Goal: Information Seeking & Learning: Learn about a topic

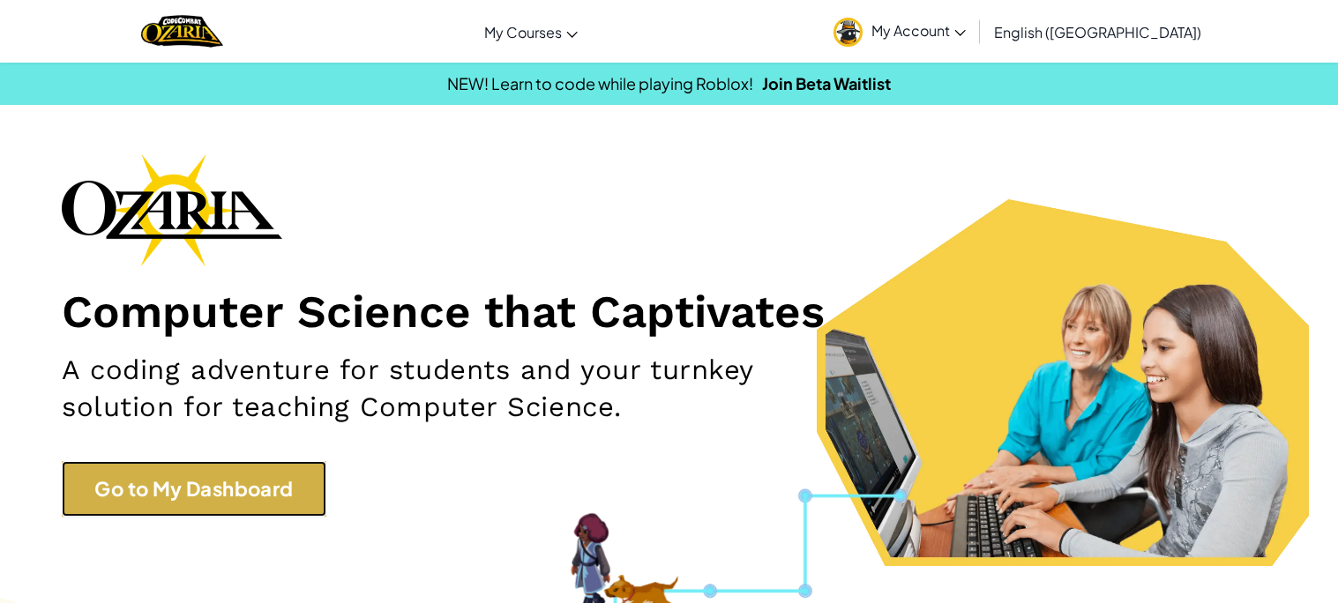
click at [221, 513] on link "Go to My Dashboard" at bounding box center [194, 489] width 265 height 56
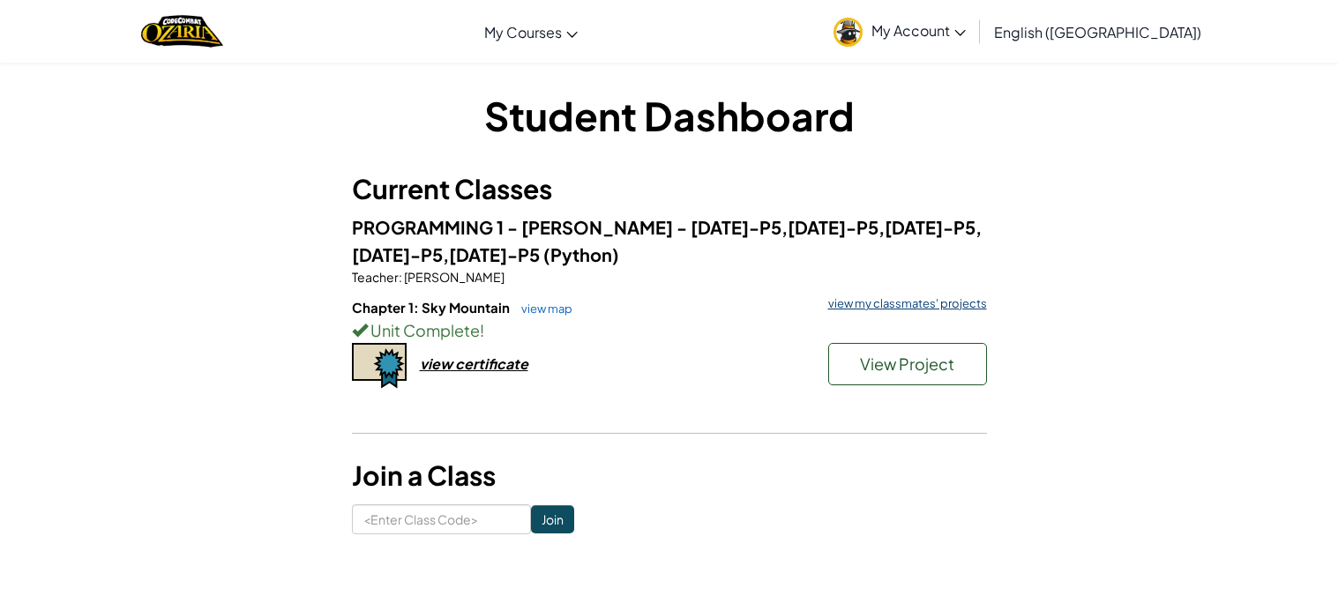
click at [946, 310] on link "view my classmates' projects" at bounding box center [903, 303] width 168 height 11
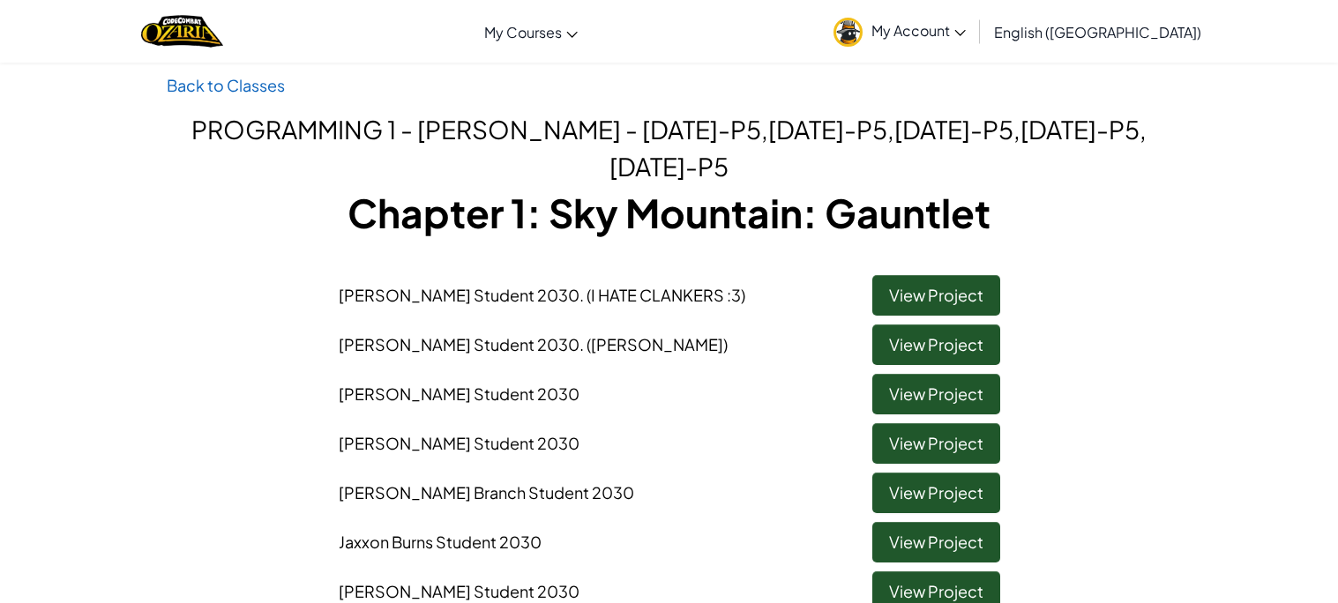
scroll to position [17, 0]
click at [985, 403] on link "View Project" at bounding box center [936, 393] width 128 height 41
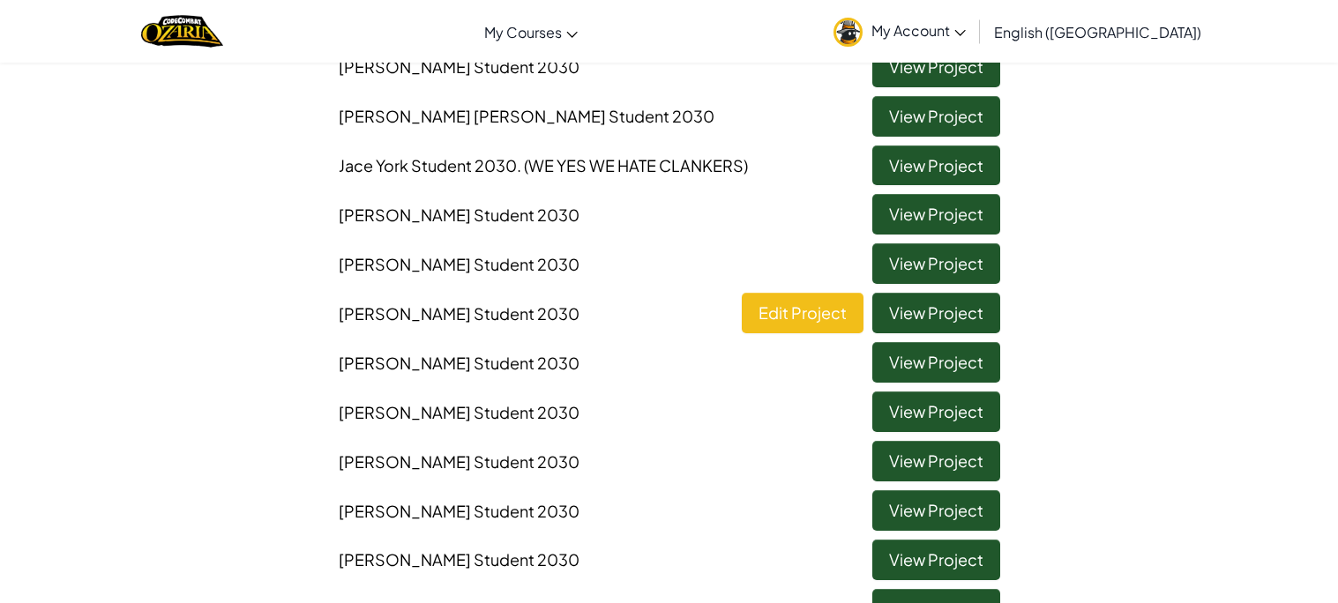
scroll to position [573, 0]
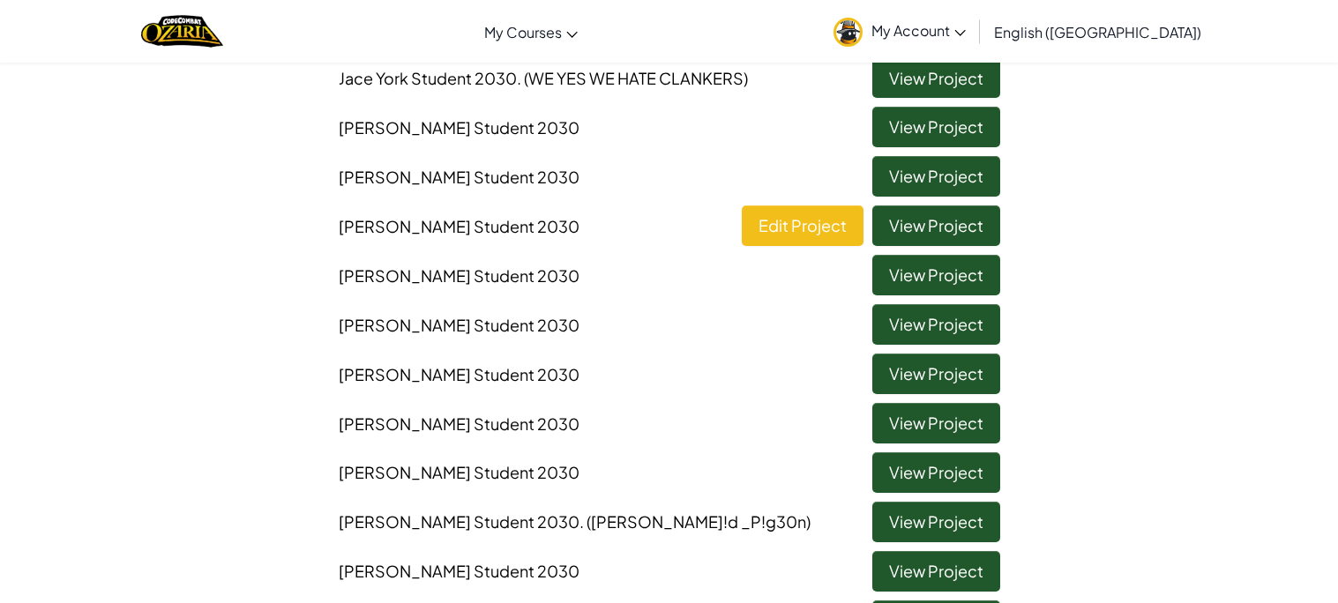
scroll to position [573, 0]
